Goal: Information Seeking & Learning: Learn about a topic

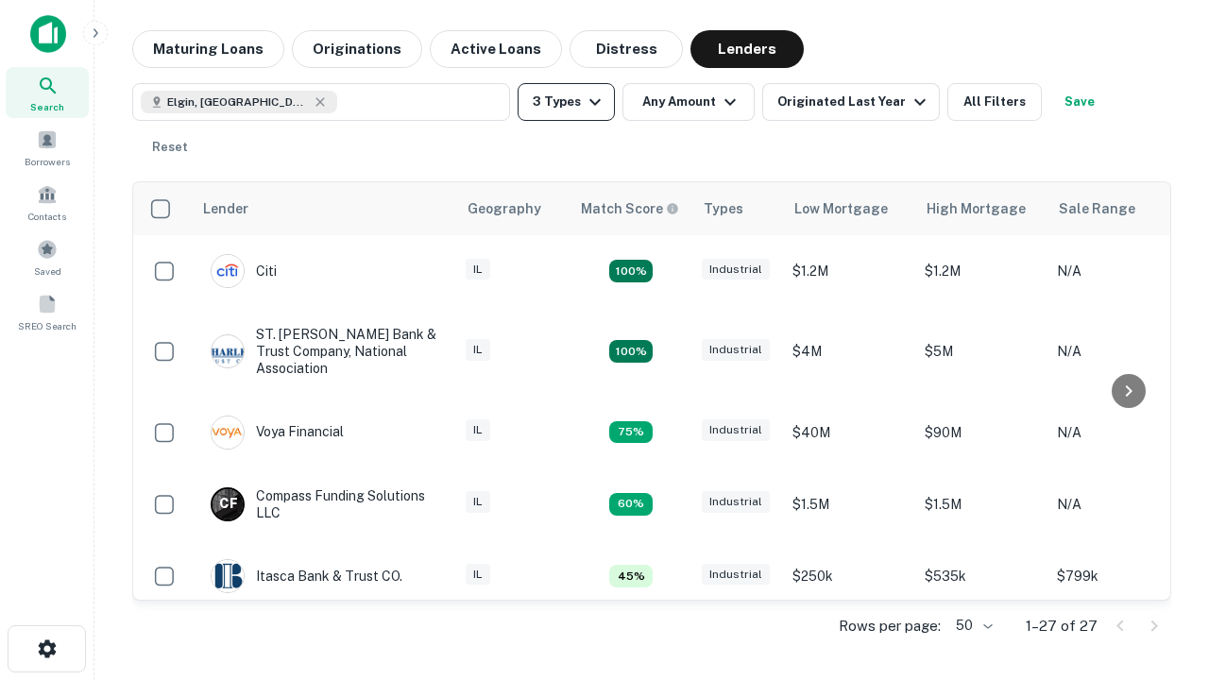
click at [566, 102] on button "3 Types" at bounding box center [565, 102] width 97 height 38
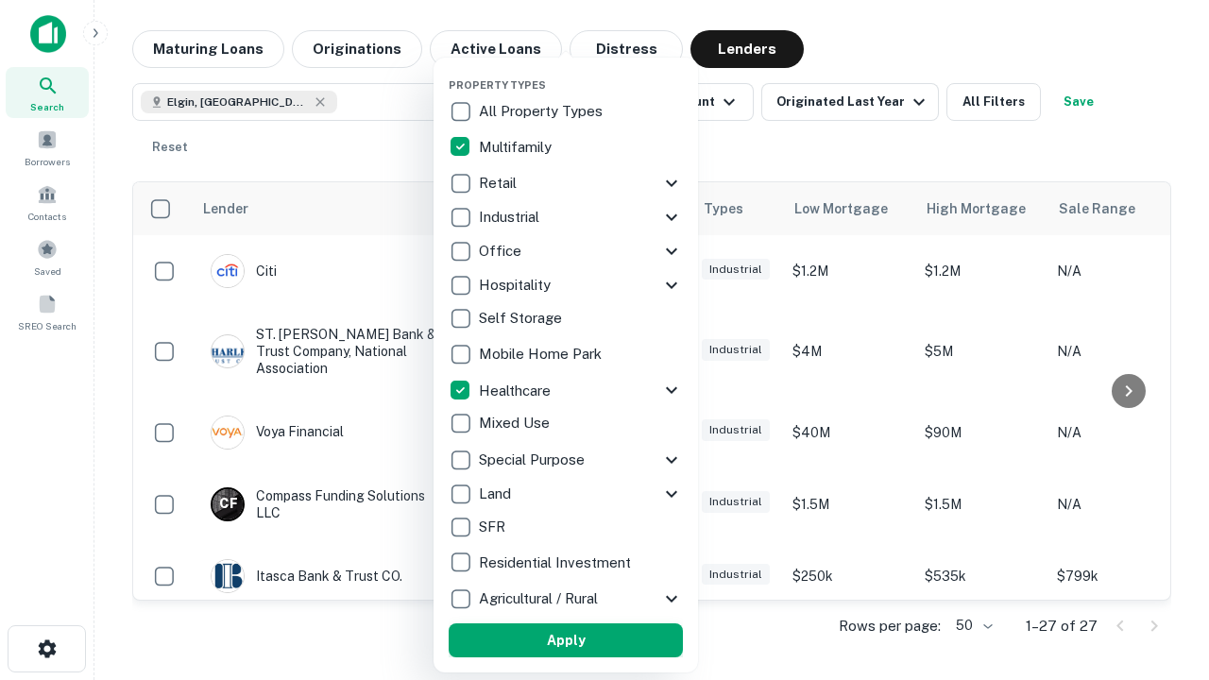
click at [566, 640] on button "Apply" at bounding box center [566, 640] width 234 height 34
